Goal: Check status

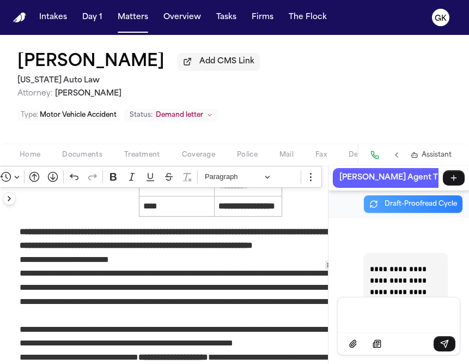
scroll to position [132741, 0]
